Goal: Information Seeking & Learning: Check status

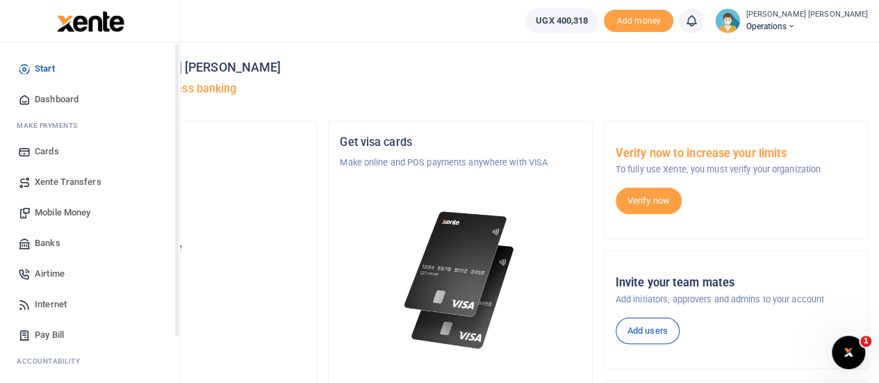
scroll to position [113, 0]
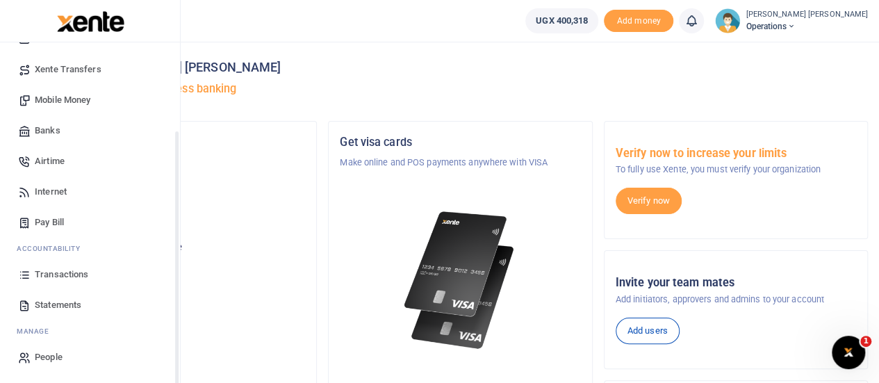
click at [176, 348] on div "Start Dashboard M ake Payments Cards Xente Transfers Mobile Money Banks Airtime…" at bounding box center [90, 157] width 180 height 454
click at [51, 263] on link "Transactions" at bounding box center [90, 274] width 158 height 31
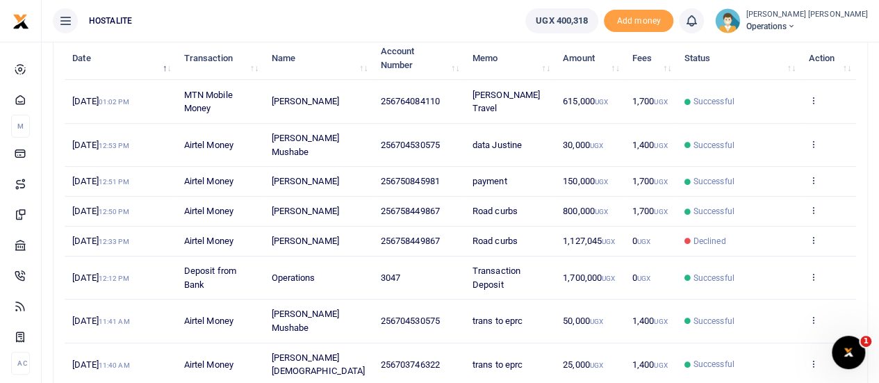
scroll to position [181, 0]
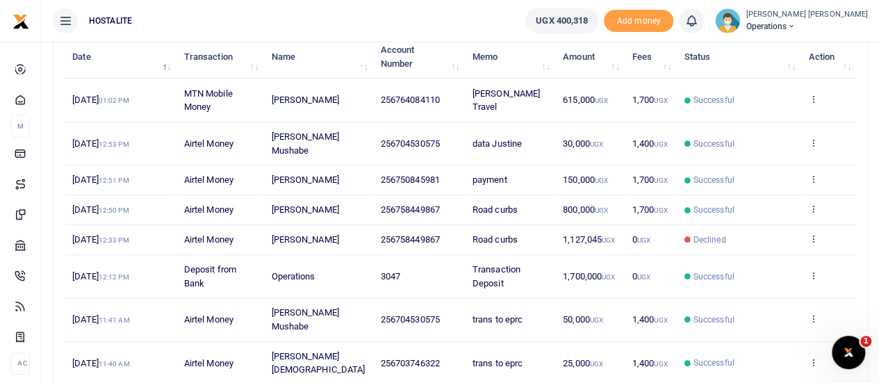
click at [101, 281] on span "8th Oct 2025 12:12 PM" at bounding box center [100, 276] width 56 height 10
click at [83, 281] on span "8th Oct 2025 12:12 PM" at bounding box center [100, 276] width 56 height 10
click at [204, 279] on span "Deposit from Bank" at bounding box center [210, 276] width 52 height 24
click at [94, 281] on span "8th Oct 2025 12:12 PM" at bounding box center [100, 276] width 56 height 10
click at [95, 281] on span "8th Oct 2025 12:12 PM" at bounding box center [100, 276] width 56 height 10
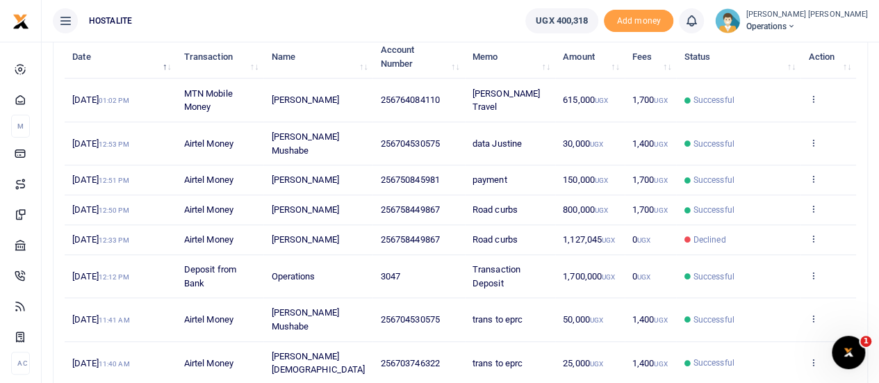
click at [95, 281] on span "8th Oct 2025 12:12 PM" at bounding box center [100, 276] width 56 height 10
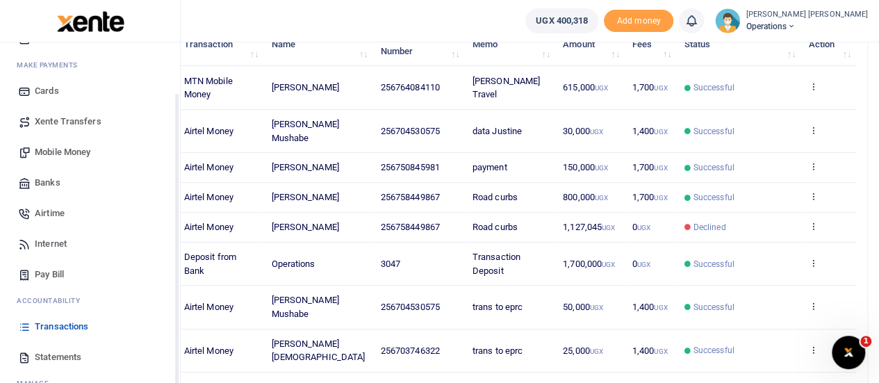
scroll to position [67, 0]
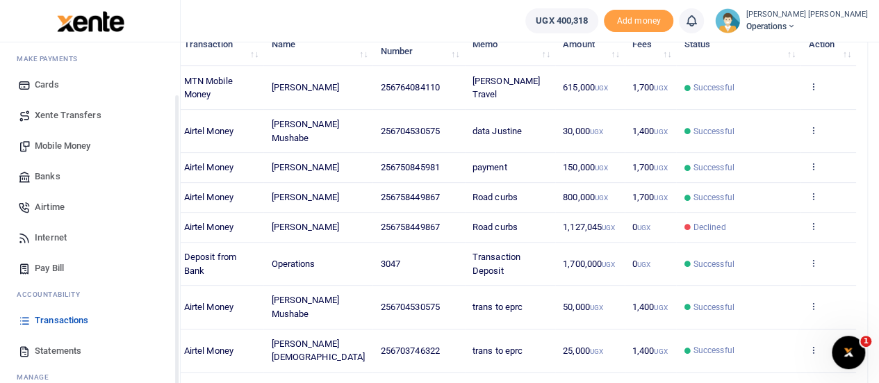
drag, startPoint x: 177, startPoint y: 324, endPoint x: 180, endPoint y: 377, distance: 52.9
drag, startPoint x: 180, startPoint y: 377, endPoint x: 50, endPoint y: 344, distance: 134.1
click at [50, 344] on div "Start Dashboard M ake Payments Cards Xente Transfers Mobile Money Banks Airtime…" at bounding box center [90, 233] width 180 height 383
click at [47, 347] on span "Statements" at bounding box center [58, 351] width 47 height 14
click at [42, 347] on span "Statements" at bounding box center [58, 351] width 47 height 14
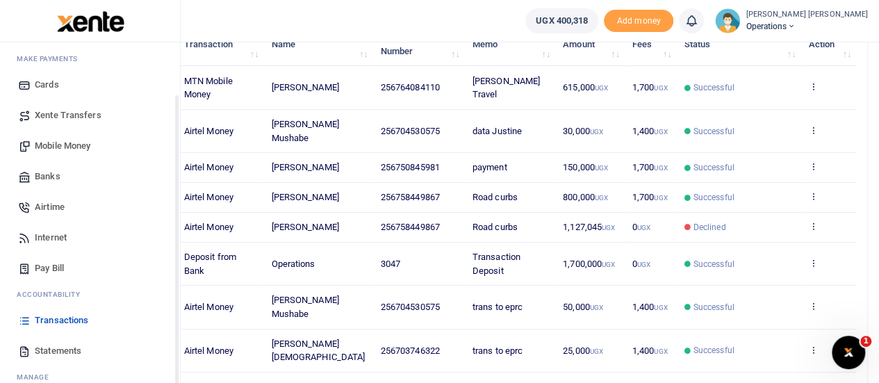
click at [36, 349] on span "Statements" at bounding box center [58, 351] width 47 height 14
click at [51, 349] on span "Statements" at bounding box center [58, 351] width 47 height 14
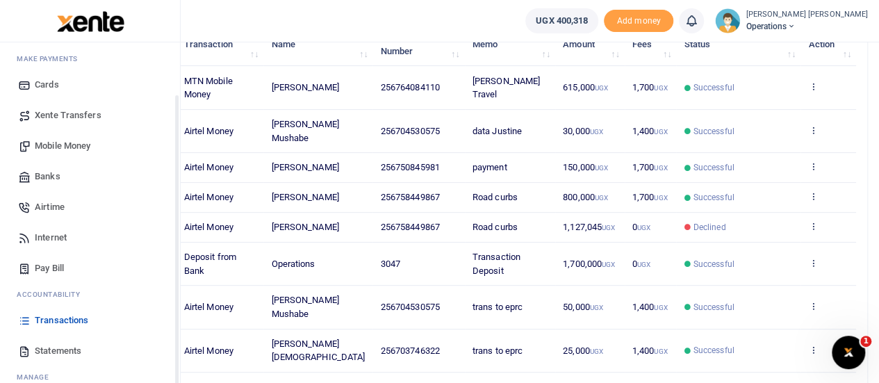
click at [51, 349] on span "Statements" at bounding box center [58, 351] width 47 height 14
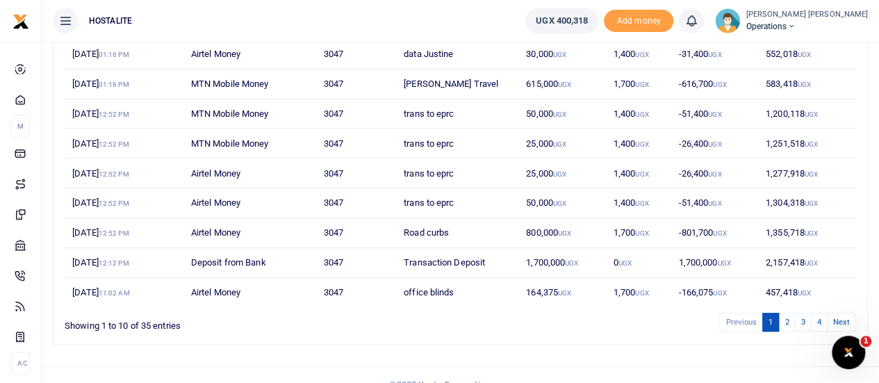
scroll to position [251, 0]
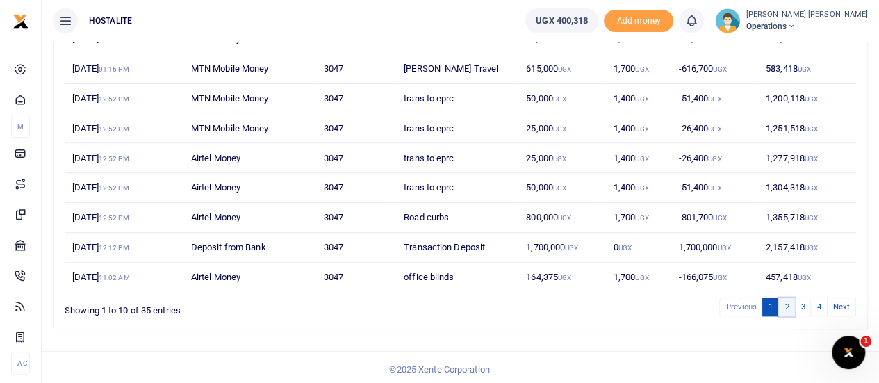
click at [788, 301] on link "2" at bounding box center [786, 306] width 17 height 19
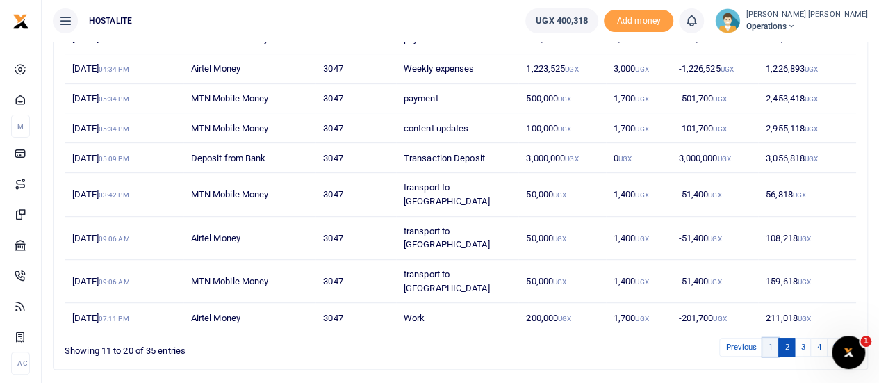
click at [773, 338] on link "1" at bounding box center [770, 347] width 17 height 19
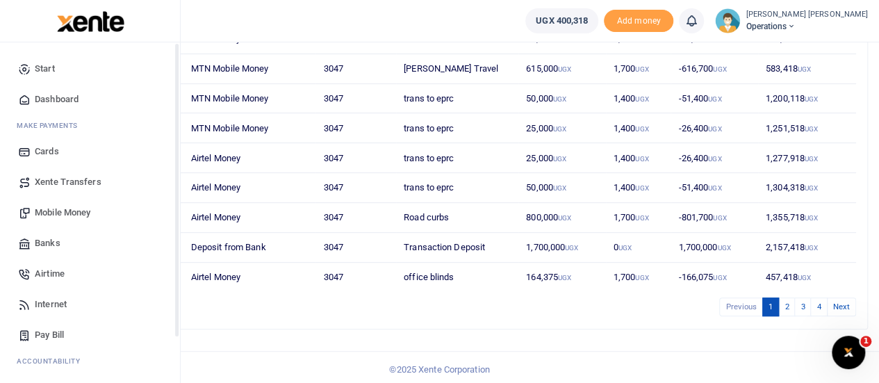
scroll to position [113, 0]
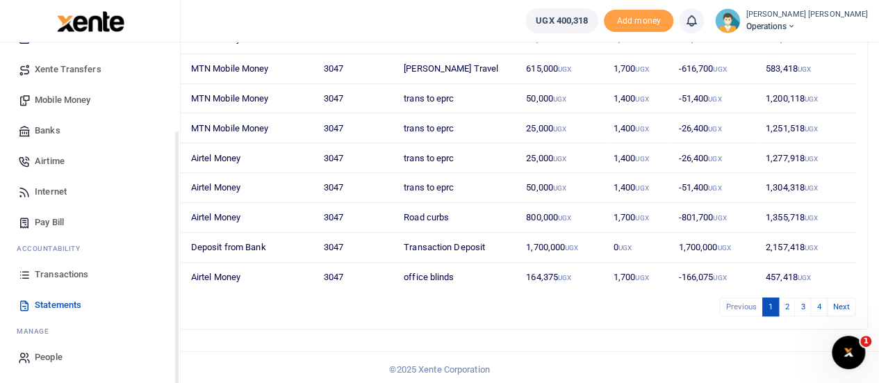
click at [176, 346] on div "Start Dashboard M ake Payments Cards Xente Transfers Mobile Money Banks Airtime…" at bounding box center [90, 157] width 180 height 454
click at [61, 271] on span "Transactions" at bounding box center [61, 274] width 53 height 14
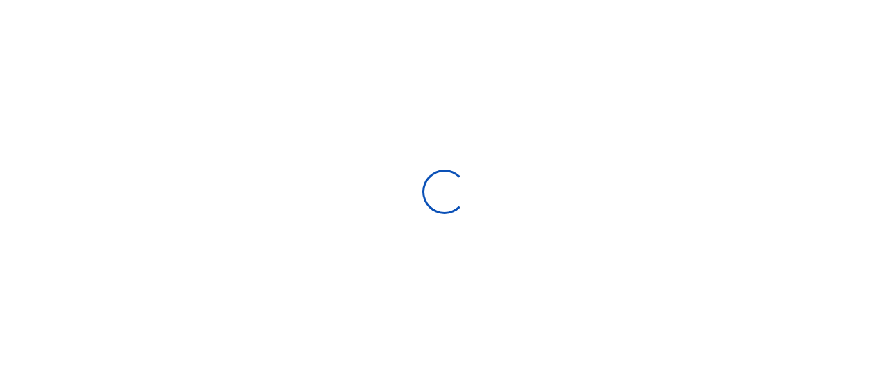
select select
type input "[DATE] - [DATE]"
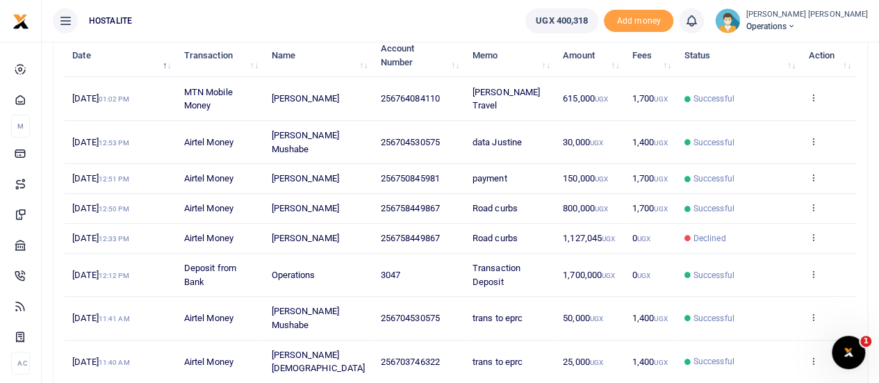
scroll to position [176, 0]
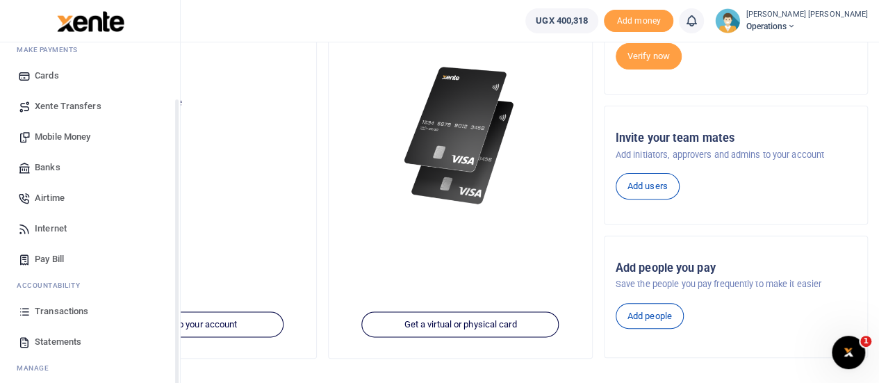
scroll to position [80, 0]
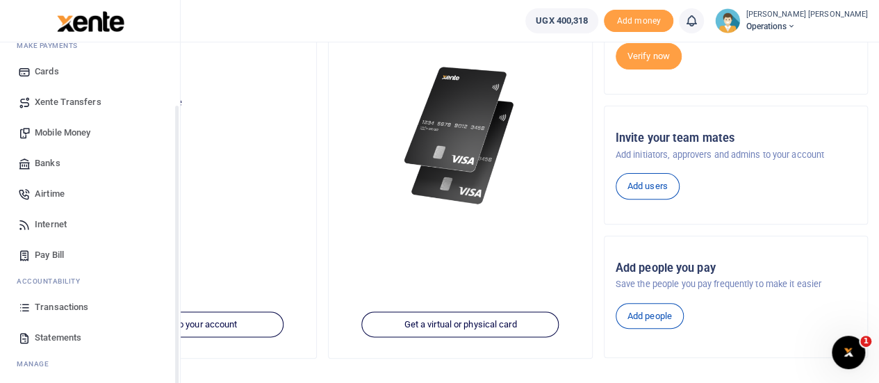
click at [56, 310] on span "Transactions" at bounding box center [61, 307] width 53 height 14
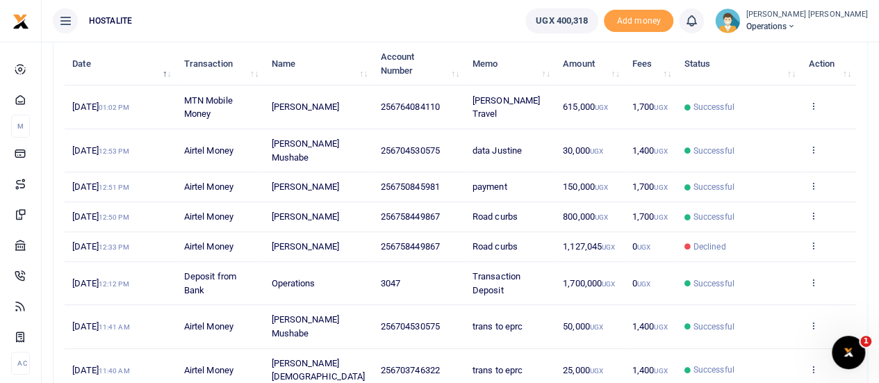
scroll to position [154, 0]
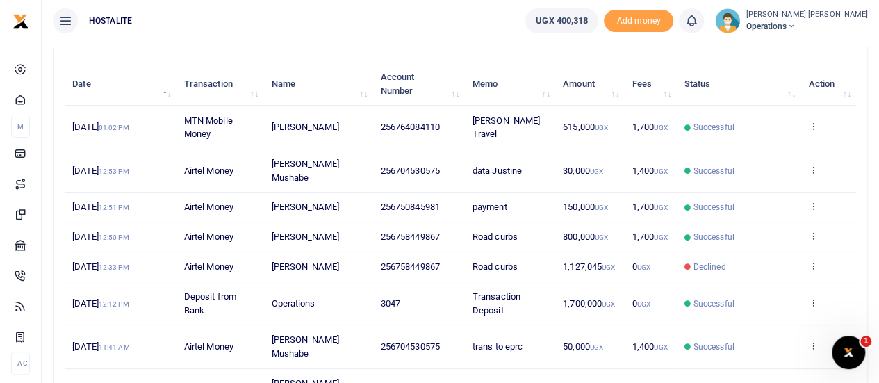
click at [146, 281] on td "8th Oct 2025 12:33 PM" at bounding box center [120, 267] width 111 height 30
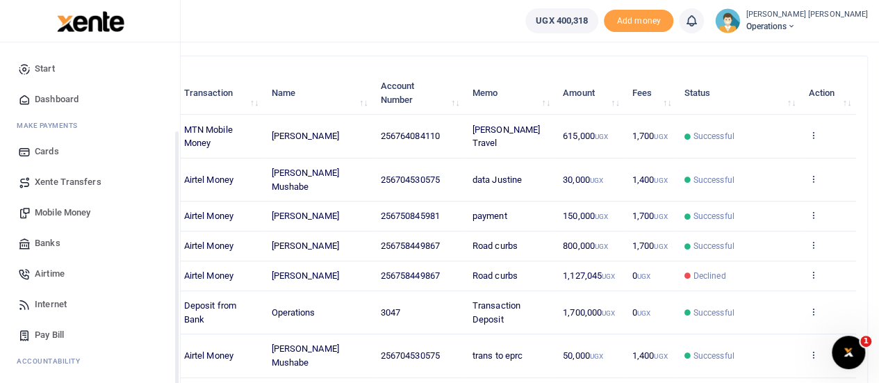
scroll to position [113, 0]
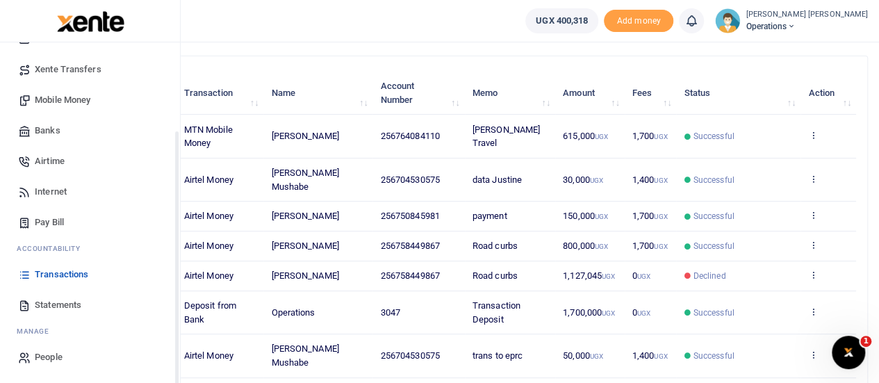
click at [176, 352] on div "Start Dashboard M ake Payments Cards Xente Transfers Mobile Money Banks Airtime…" at bounding box center [90, 157] width 180 height 454
click at [53, 305] on span "Statements" at bounding box center [58, 305] width 47 height 14
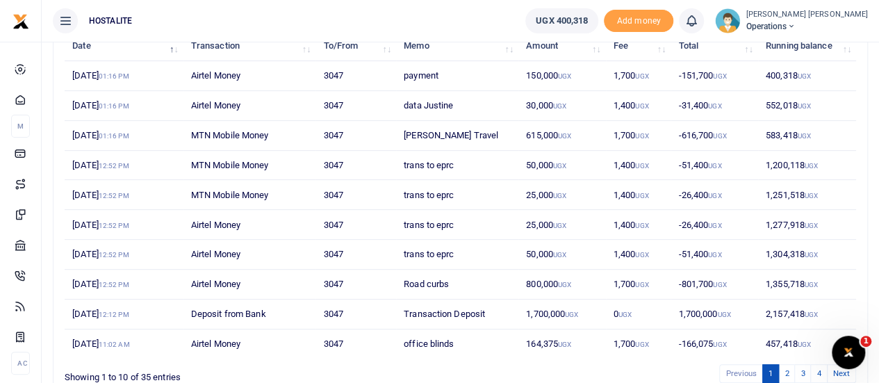
scroll to position [185, 0]
click at [617, 365] on ul "Previous 1 2 3 4 Next" at bounding box center [628, 372] width 456 height 19
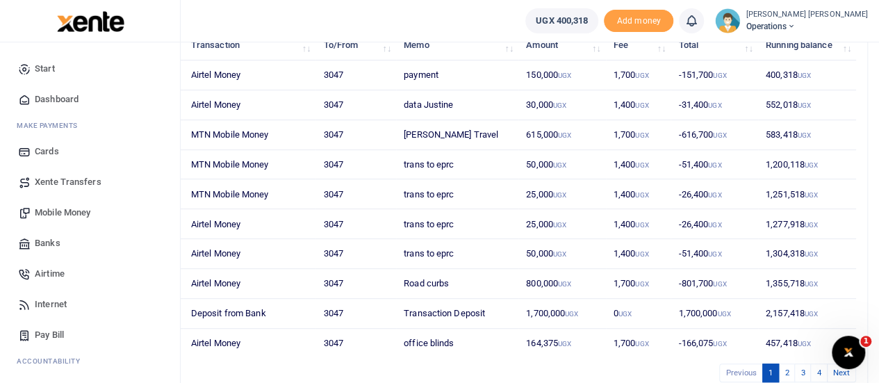
click at [57, 208] on span "Mobile Money" at bounding box center [63, 213] width 56 height 14
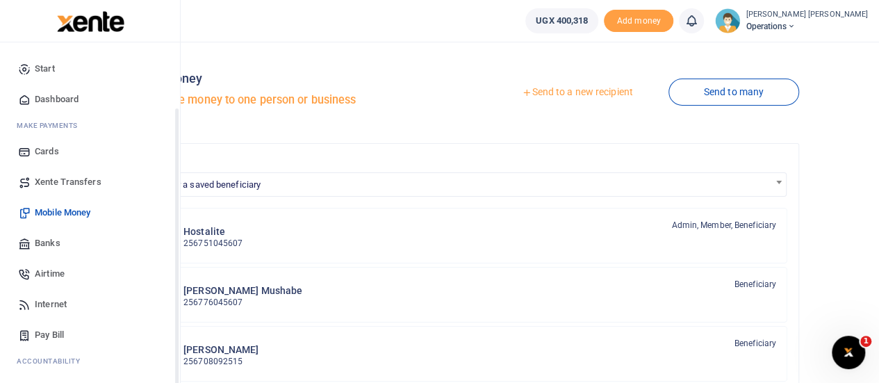
scroll to position [113, 0]
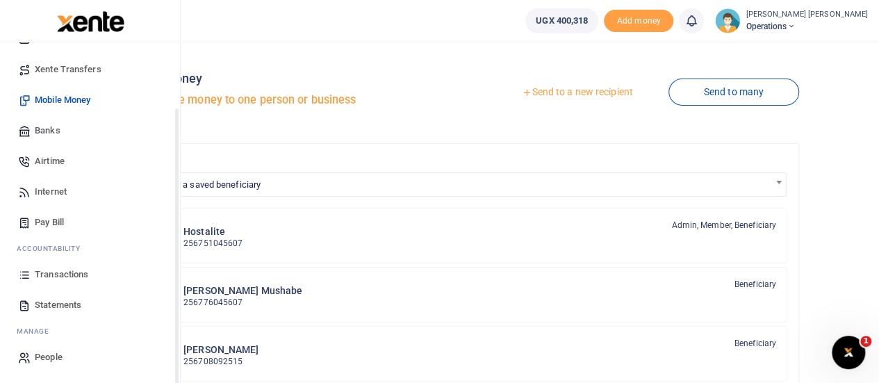
click at [179, 351] on div "Start Dashboard M ake Payments Cards Xente Transfers Mobile Money Banks Airtime…" at bounding box center [90, 157] width 180 height 454
click at [26, 273] on icon at bounding box center [24, 274] width 13 height 13
